Goal: Information Seeking & Learning: Learn about a topic

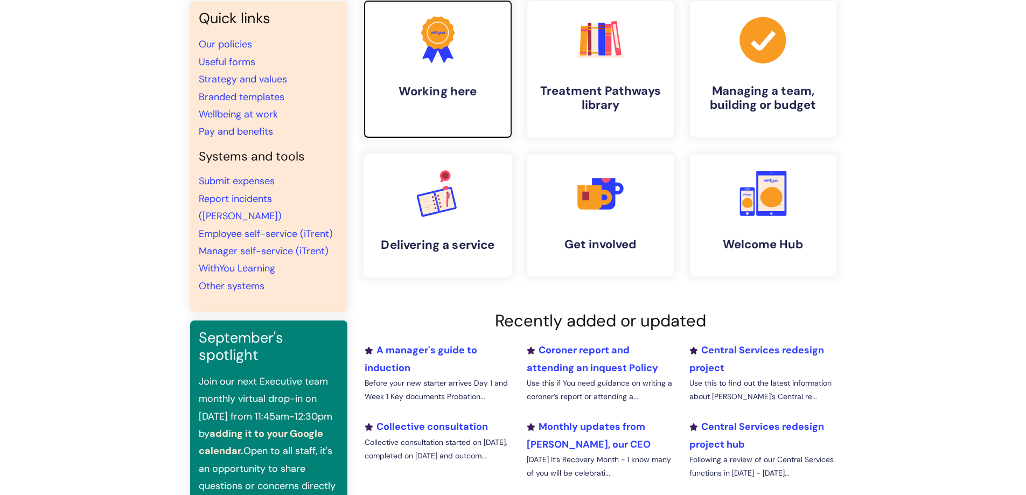
scroll to position [25, 0]
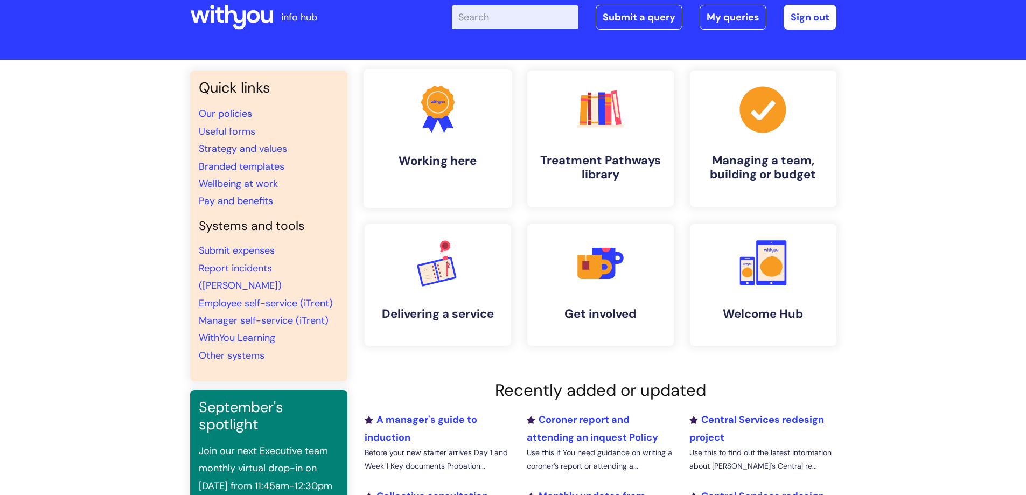
click at [440, 163] on h4 "Working here" at bounding box center [437, 160] width 131 height 15
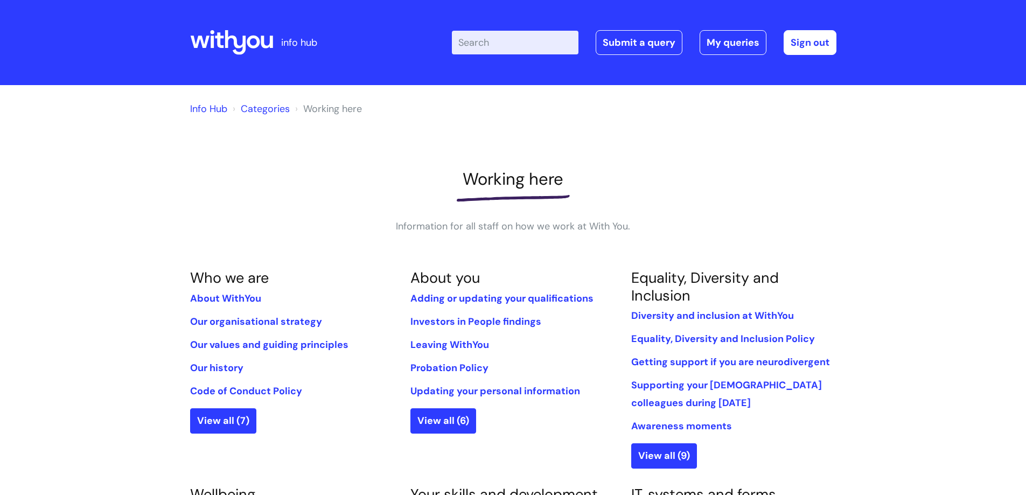
click at [251, 42] on icon at bounding box center [231, 43] width 83 height 26
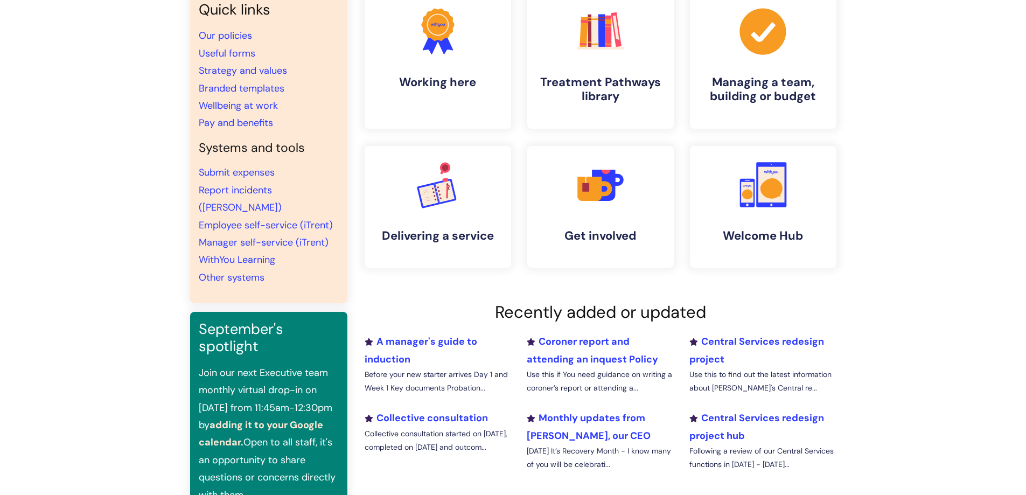
scroll to position [108, 0]
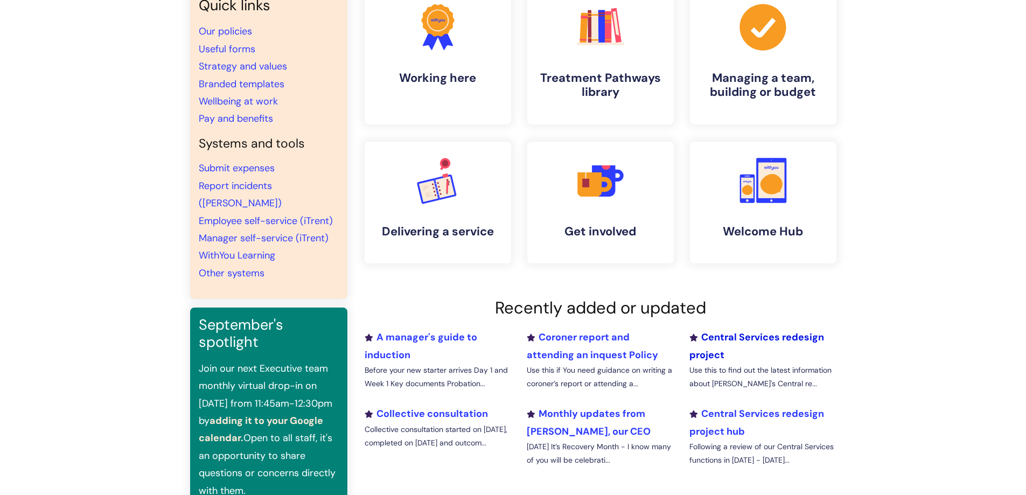
click at [738, 336] on link "Central Services redesign project" at bounding box center [756, 346] width 135 height 30
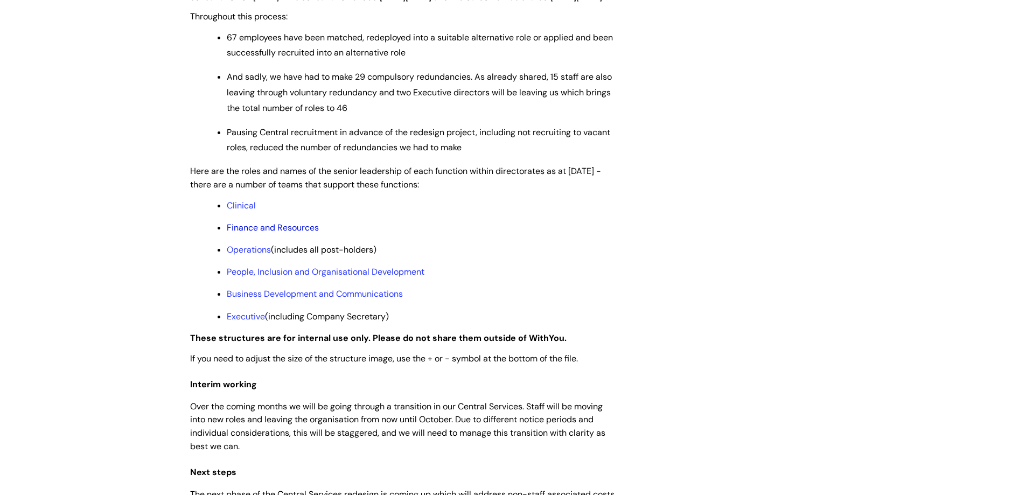
scroll to position [808, 0]
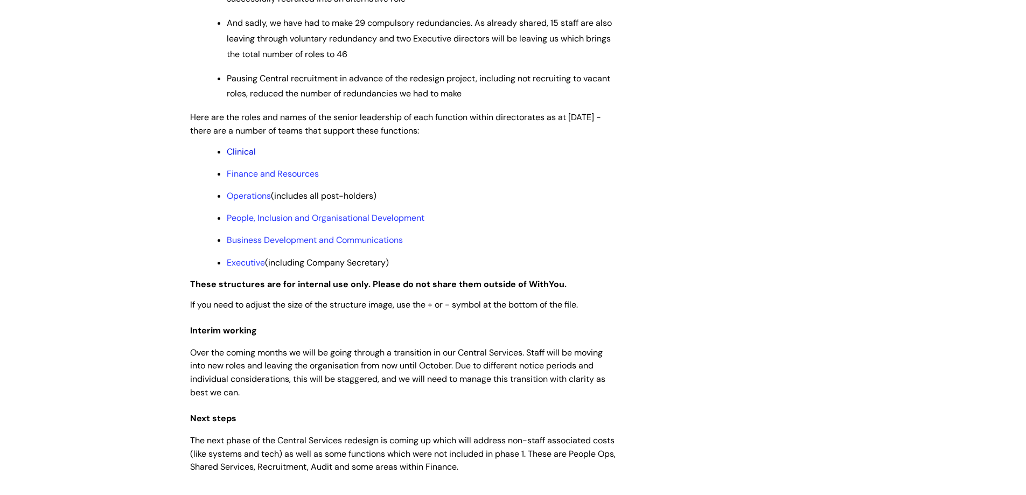
click at [250, 157] on link "Clinical" at bounding box center [241, 151] width 29 height 11
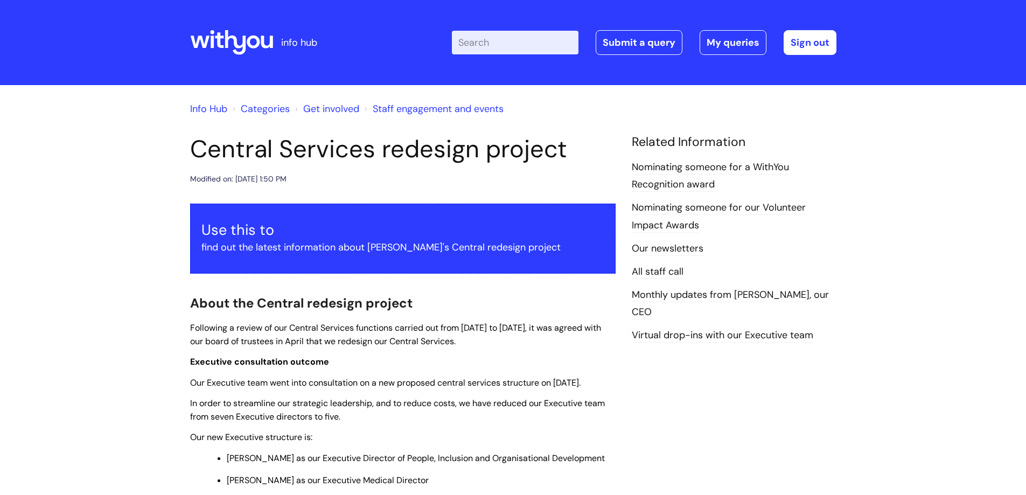
scroll to position [808, 0]
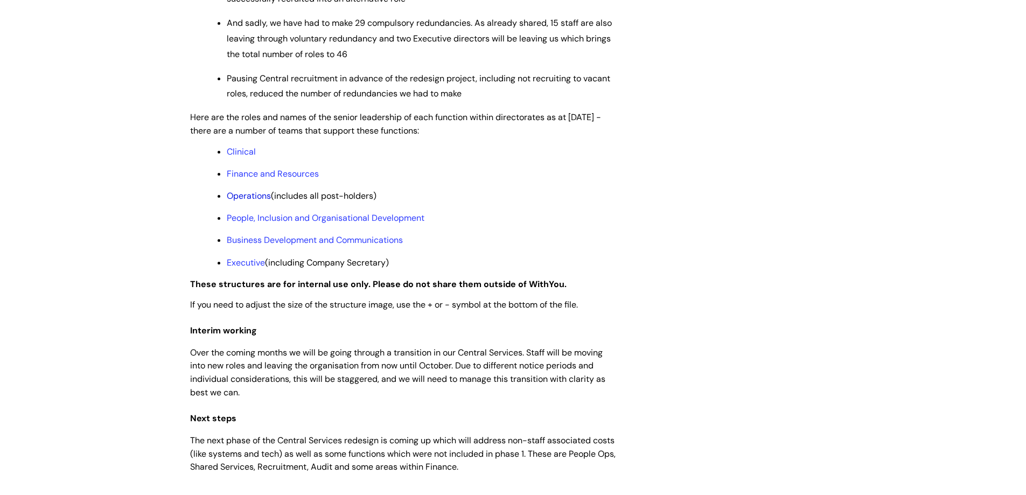
click at [257, 201] on link "Operations" at bounding box center [249, 195] width 44 height 11
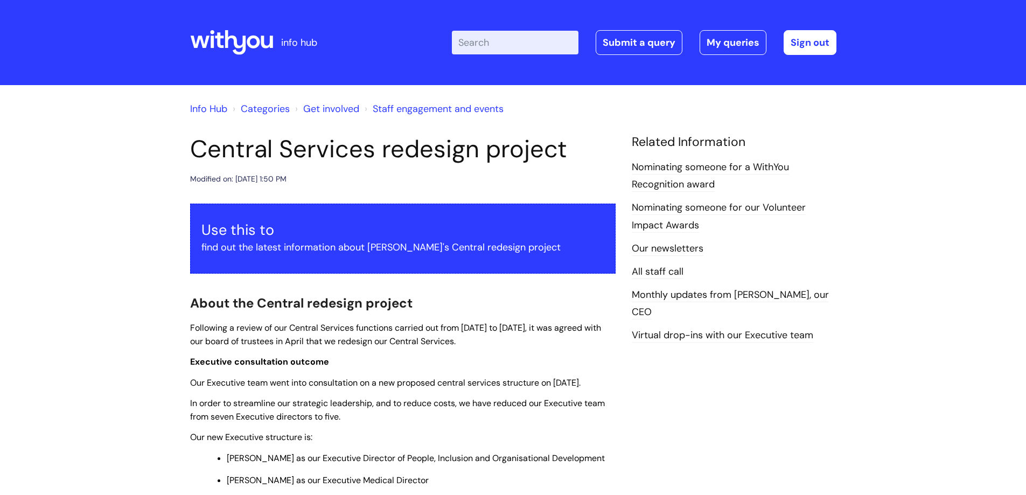
scroll to position [808, 0]
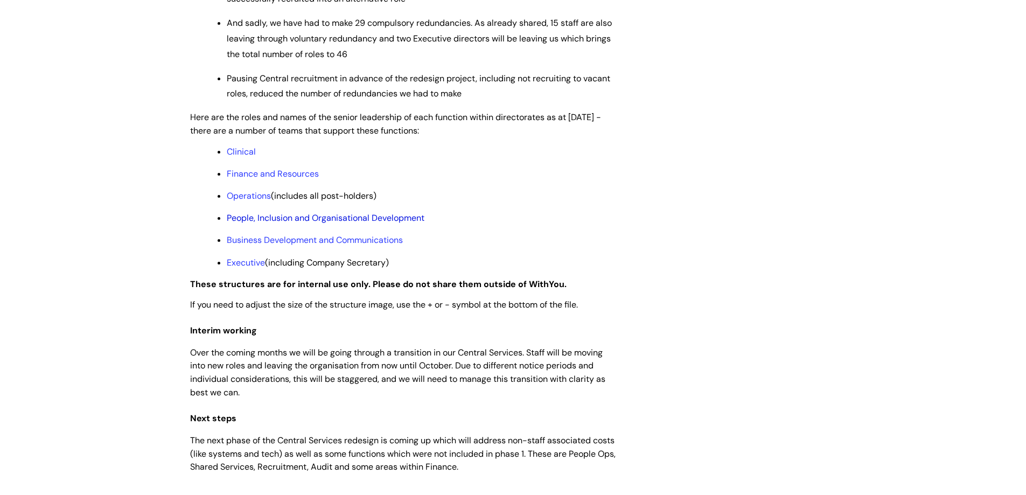
click at [278, 223] on link "People, Inclusion and Organisational Development" at bounding box center [326, 217] width 198 height 11
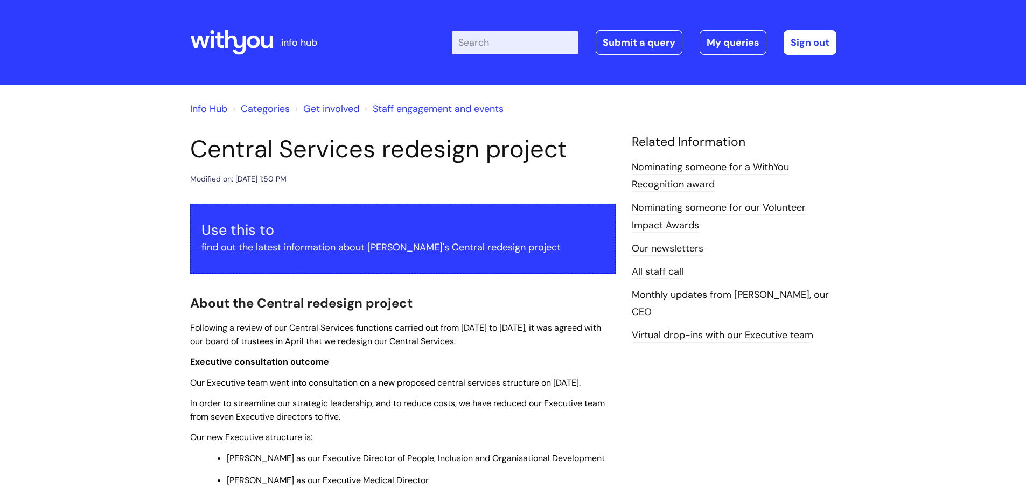
scroll to position [808, 0]
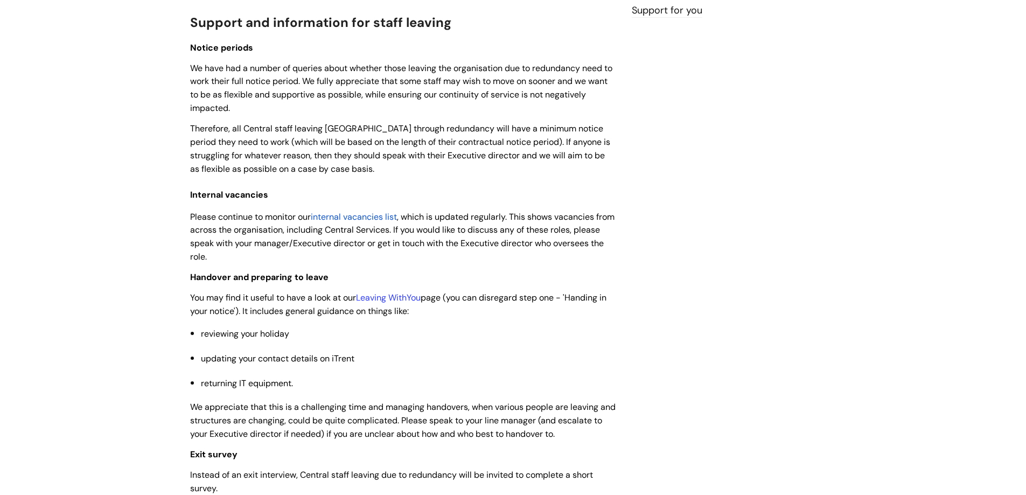
scroll to position [323, 0]
